Goal: Transaction & Acquisition: Purchase product/service

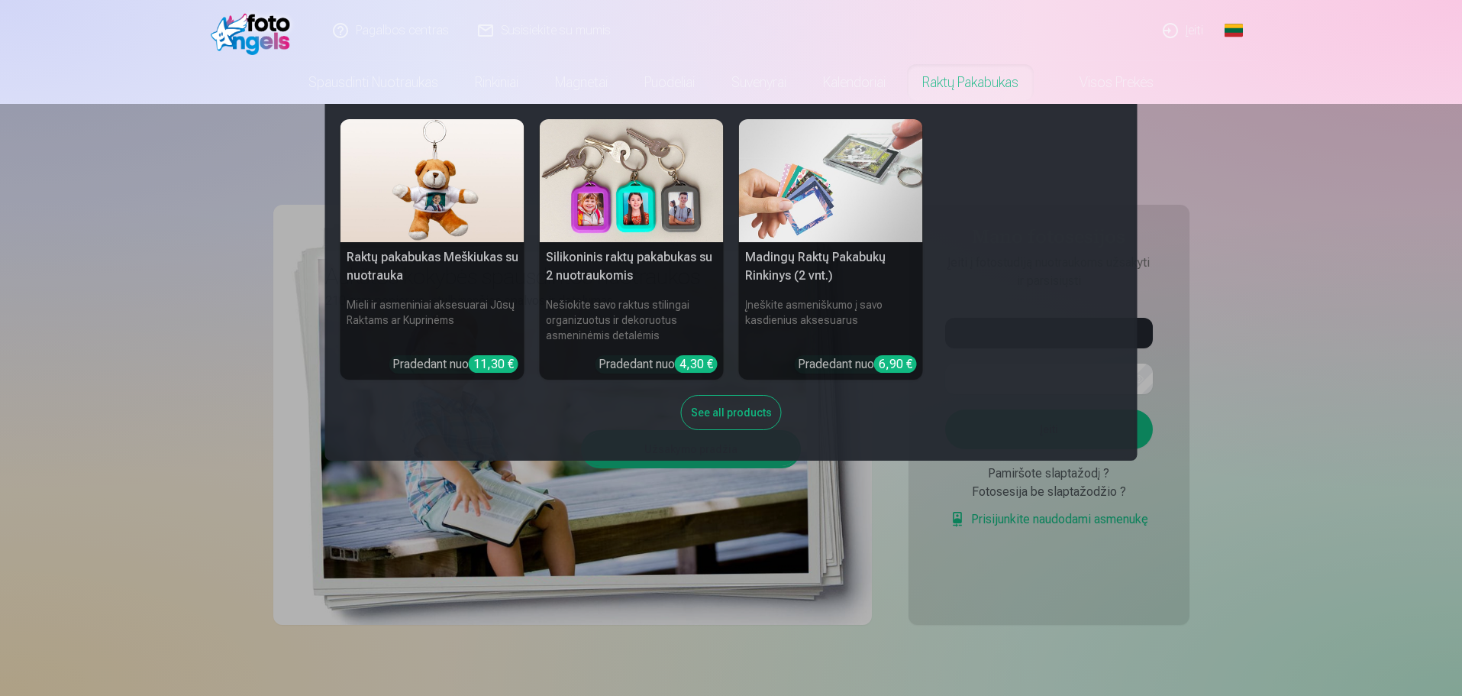
click at [1194, 141] on nav "Raktų pakabukas Meškiukas su nuotrauka Mieli ir asmeniniai aksesuarai Jūsų Rakt…" at bounding box center [731, 282] width 1462 height 357
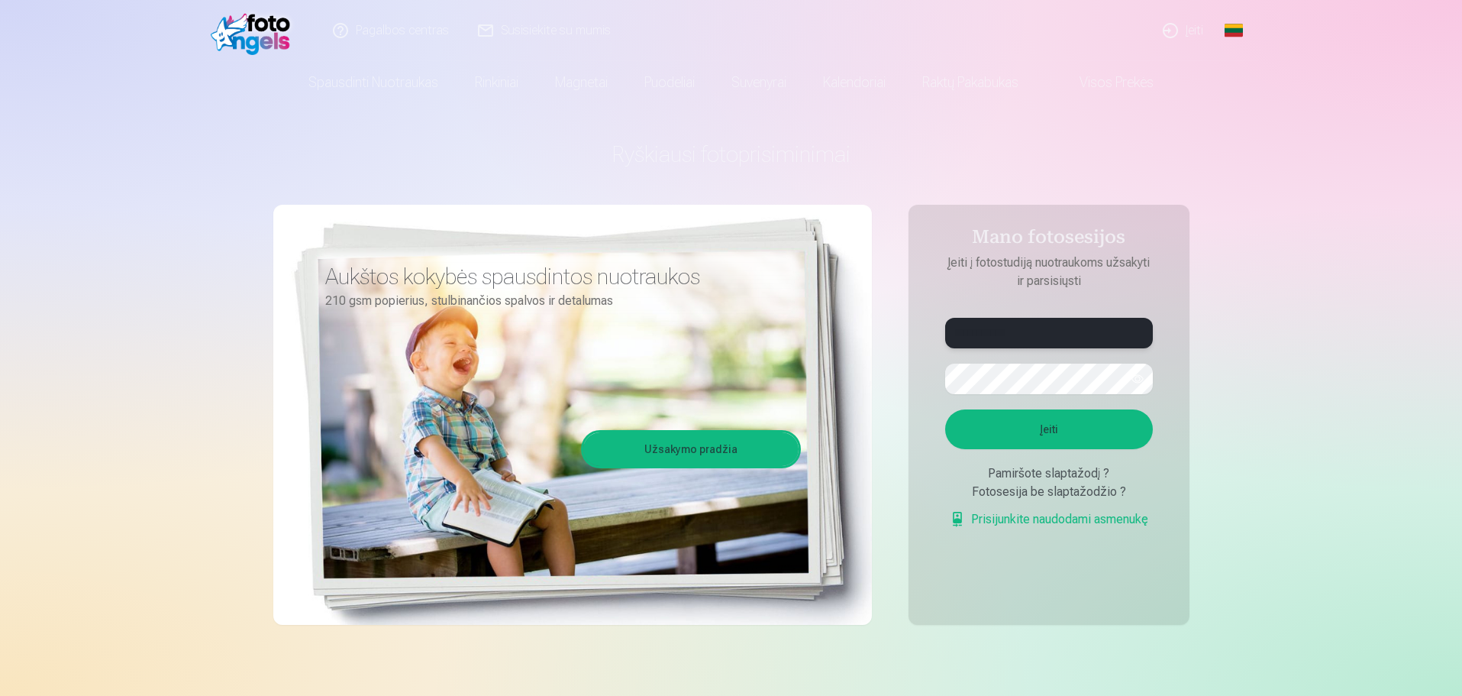
click at [1064, 334] on input "**********" at bounding box center [1049, 333] width 208 height 31
type input "*"
type input "**********"
click at [1137, 380] on button "button" at bounding box center [1137, 378] width 29 height 29
drag, startPoint x: 1229, startPoint y: 305, endPoint x: 1197, endPoint y: 328, distance: 39.0
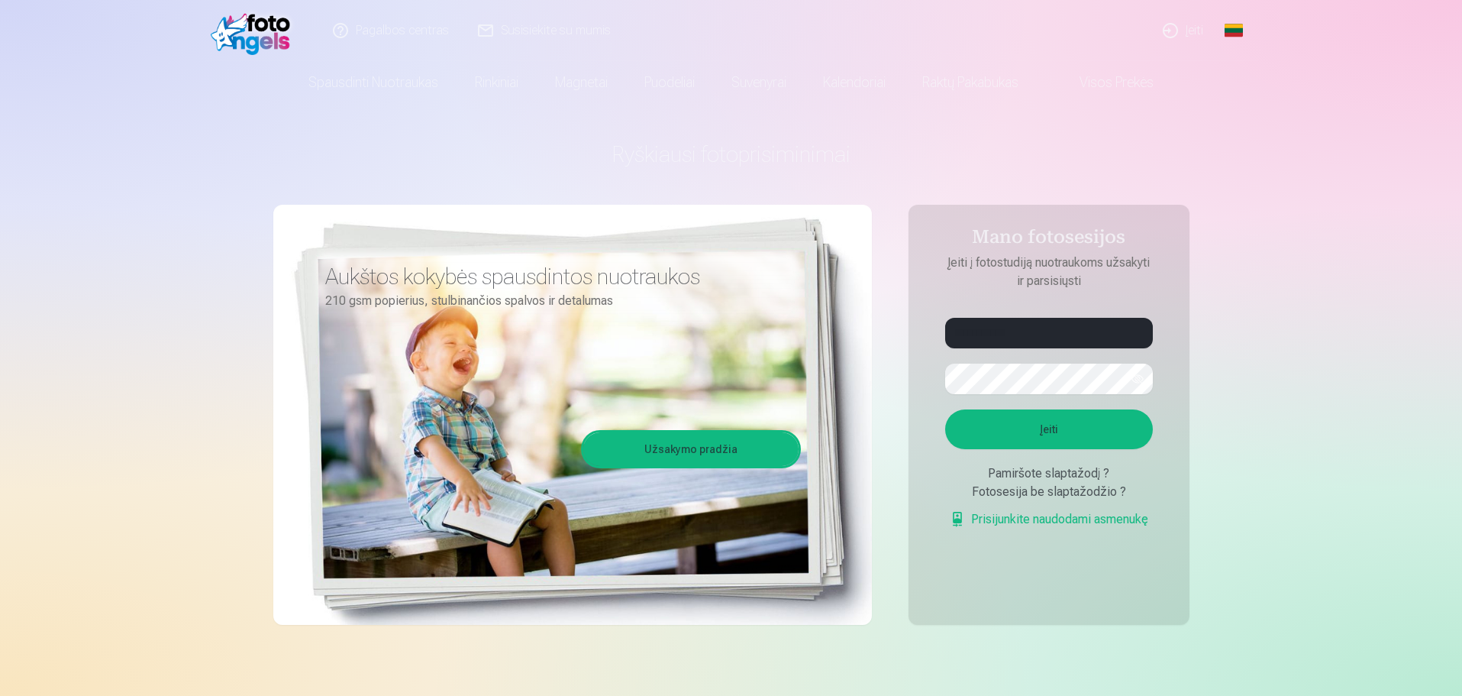
click at [1063, 431] on button "Įeiti" at bounding box center [1049, 429] width 208 height 40
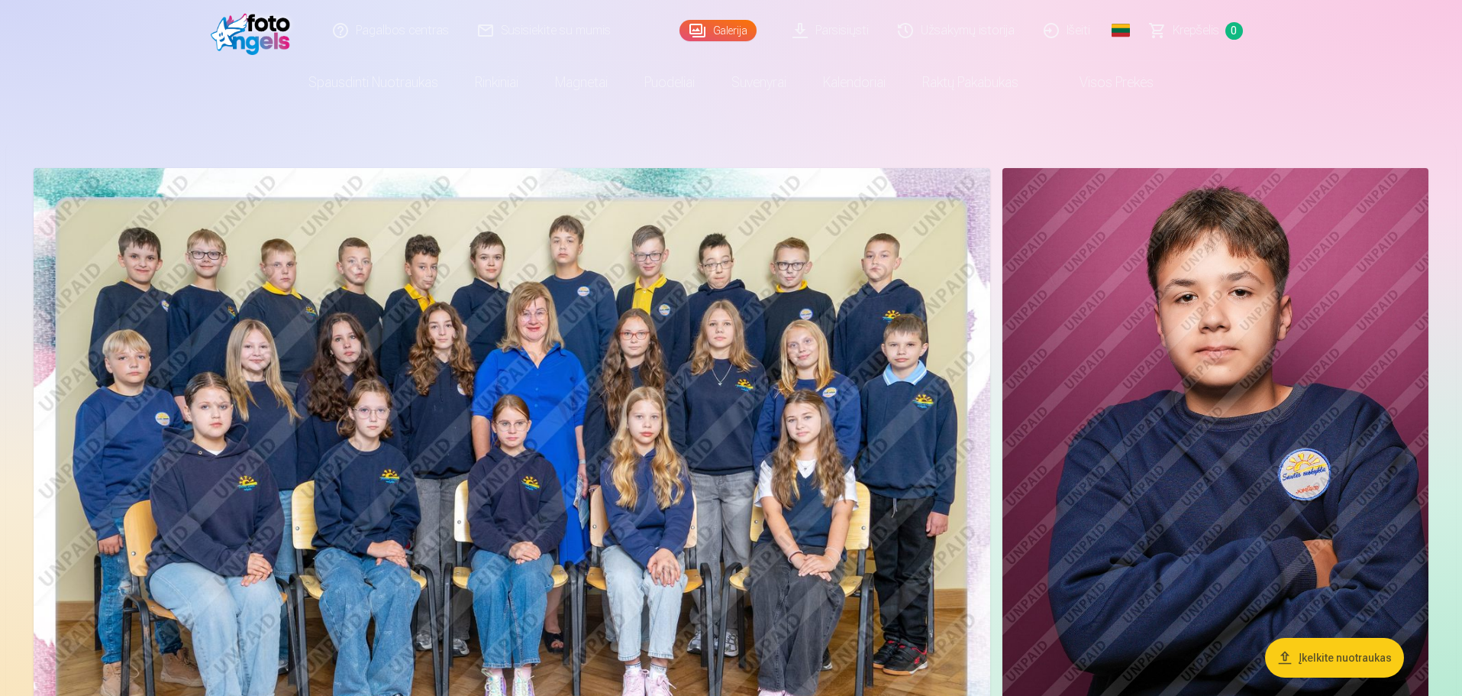
click at [1424, 81] on nav "Spausdinti nuotraukas Aukštos kokybės spausdintos nuotraukos 210 gsm popierius,…" at bounding box center [731, 82] width 1462 height 43
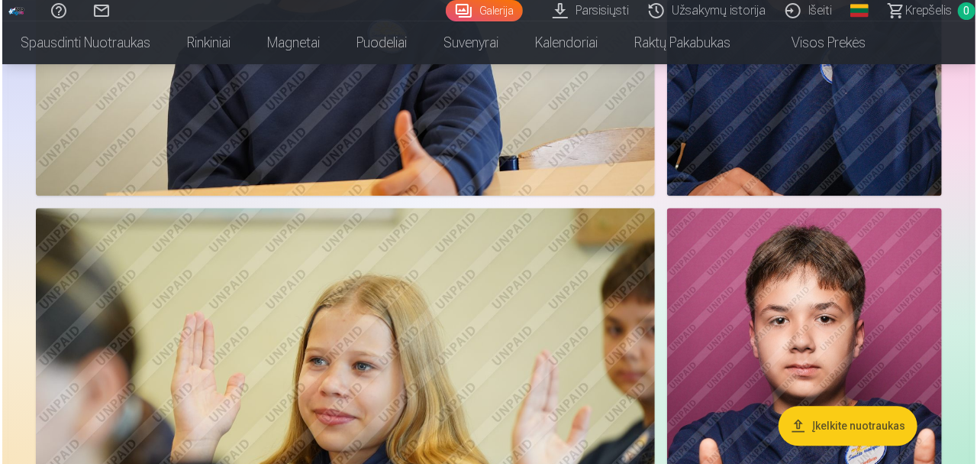
scroll to position [1991, 0]
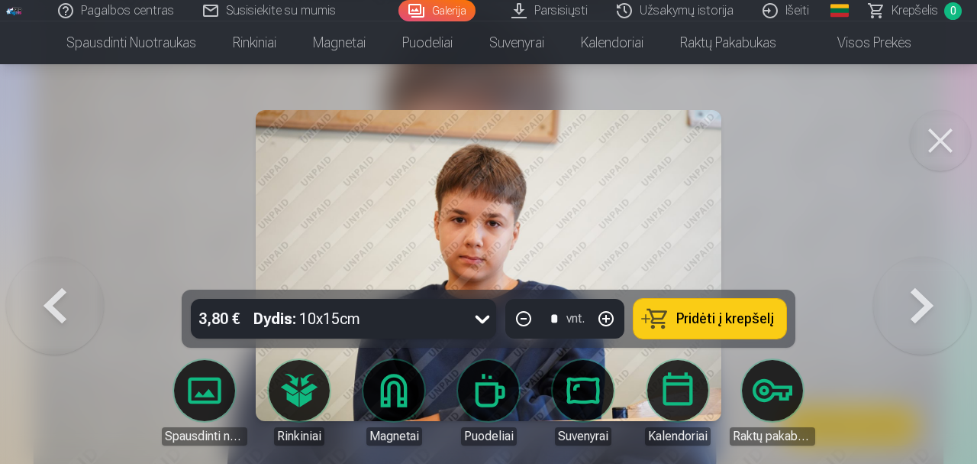
click at [817, 121] on div at bounding box center [488, 232] width 977 height 464
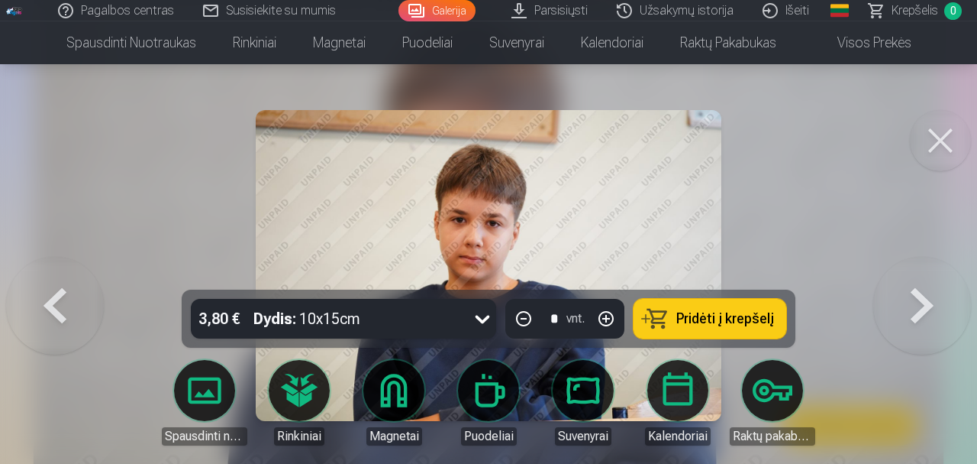
drag, startPoint x: 819, startPoint y: 129, endPoint x: 797, endPoint y: 153, distance: 32.4
click at [819, 130] on div at bounding box center [488, 232] width 977 height 464
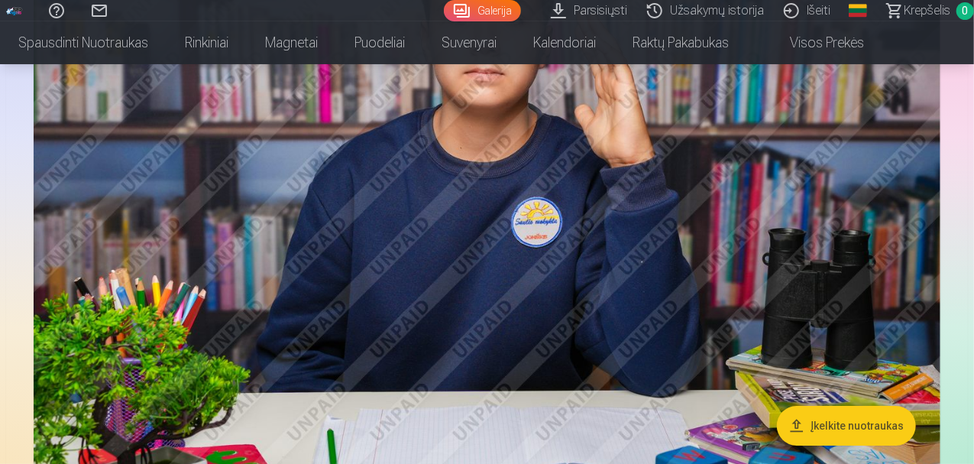
scroll to position [2742, 0]
drag, startPoint x: 585, startPoint y: 248, endPoint x: 625, endPoint y: 243, distance: 40.1
click at [654, 227] on div at bounding box center [486, 199] width 919 height 5558
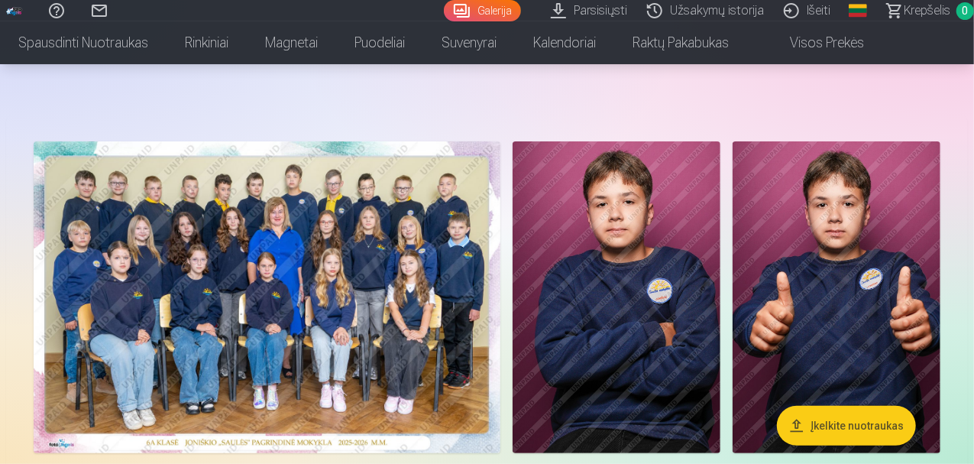
scroll to position [0, 0]
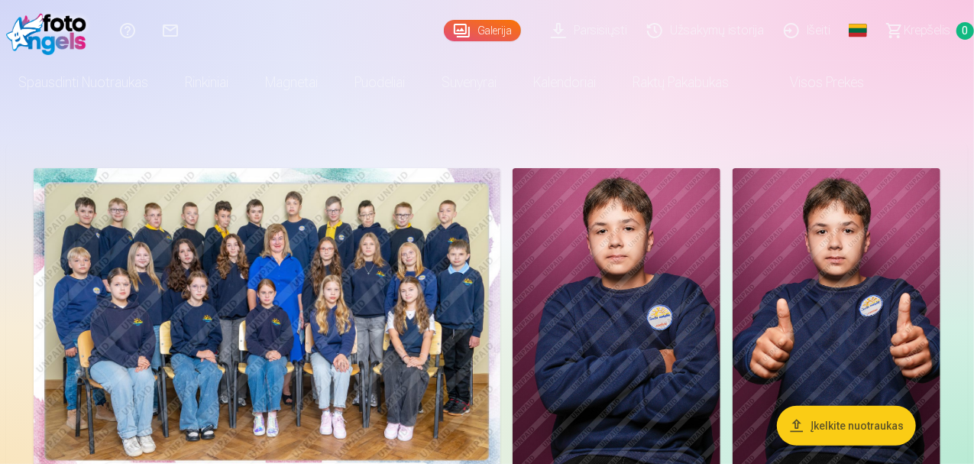
click at [387, 300] on img at bounding box center [267, 324] width 467 height 312
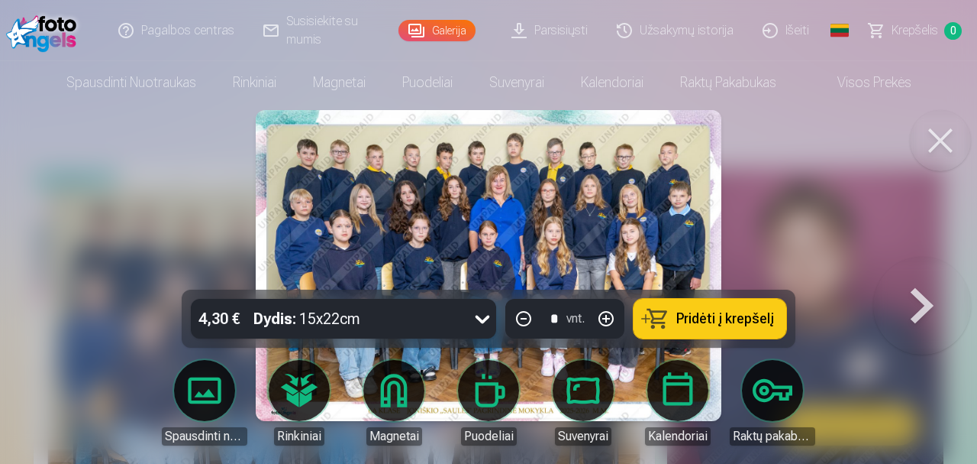
drag, startPoint x: 768, startPoint y: 254, endPoint x: 822, endPoint y: 207, distance: 71.5
click at [823, 197] on div at bounding box center [488, 232] width 977 height 464
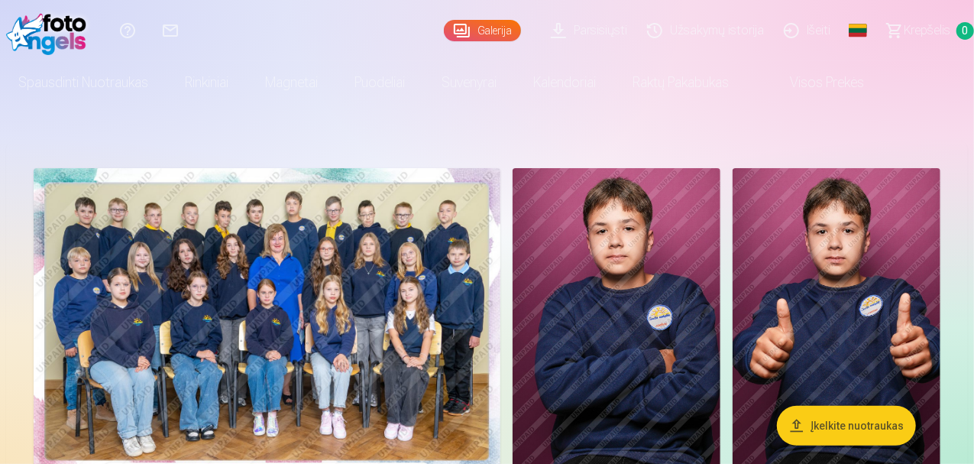
click at [500, 272] on img at bounding box center [267, 324] width 467 height 312
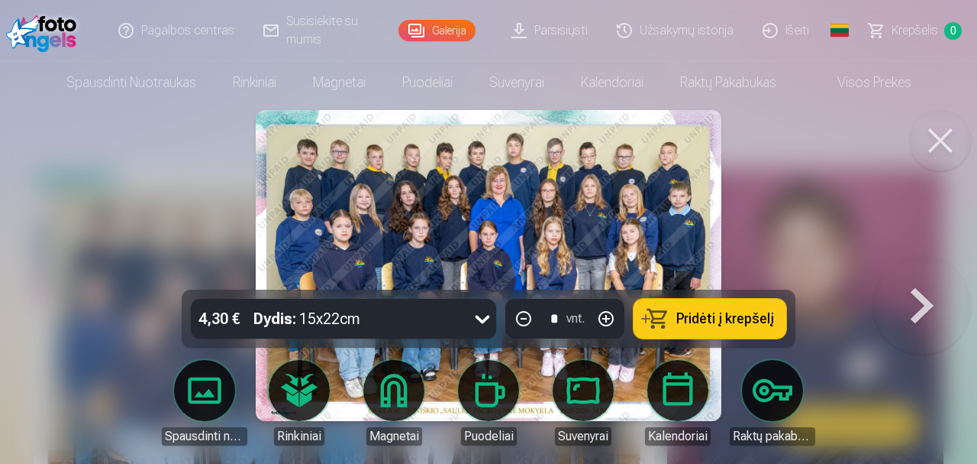
click at [533, 166] on img at bounding box center [489, 265] width 466 height 311
click at [533, 165] on img at bounding box center [489, 265] width 466 height 311
click at [513, 149] on img at bounding box center [489, 265] width 466 height 311
click at [363, 330] on div "4,30 € Dydis : 15x22cm" at bounding box center [329, 319] width 276 height 40
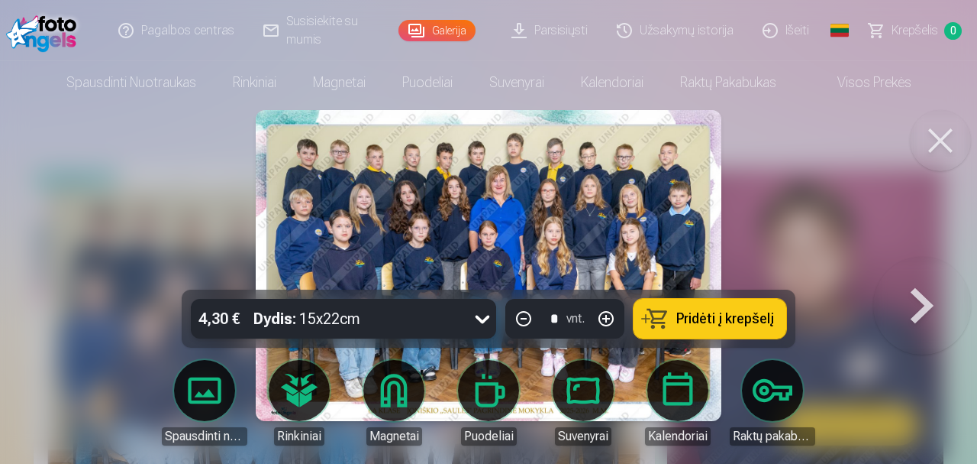
click at [366, 325] on div "4,30 € Dydis : 15x22cm" at bounding box center [329, 319] width 276 height 40
drag, startPoint x: 515, startPoint y: 295, endPoint x: 462, endPoint y: 308, distance: 54.5
click at [458, 310] on div "4,30 € Dydis : 15x22cm * vnt. Pridėti į krepšelį" at bounding box center [489, 318] width 614 height 58
click at [938, 141] on button at bounding box center [940, 140] width 61 height 61
